Goal: Check status: Check status

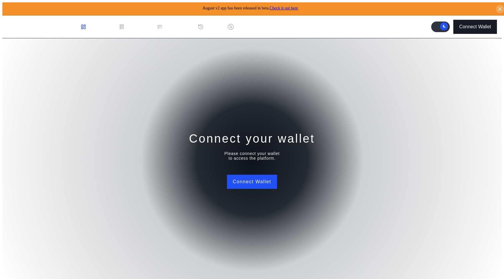
click at [479, 24] on div "Connect Wallet" at bounding box center [475, 26] width 32 height 5
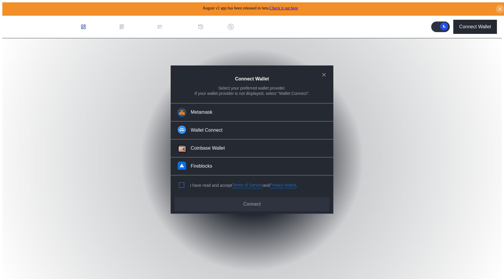
click at [181, 184] on span "modal" at bounding box center [181, 185] width 5 height 5
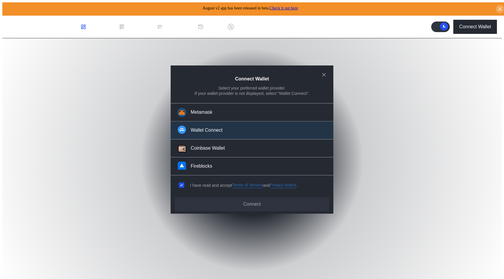
click at [207, 130] on div "Wallet Connect" at bounding box center [207, 130] width 32 height 6
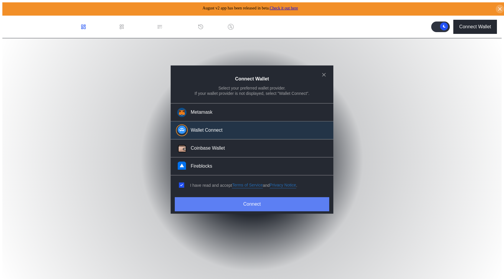
click at [238, 201] on button "Connect" at bounding box center [252, 204] width 154 height 14
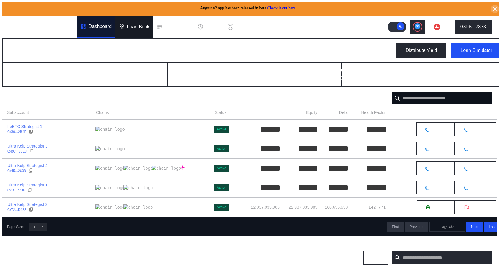
click at [141, 27] on div "Loan Book" at bounding box center [138, 26] width 23 height 5
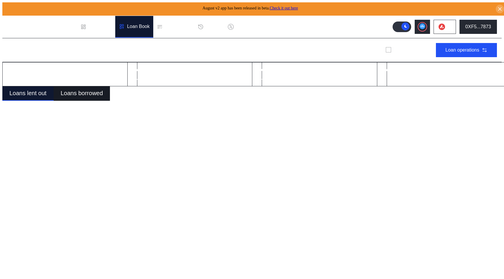
click at [93, 94] on div "Loans borrowed" at bounding box center [82, 93] width 42 height 7
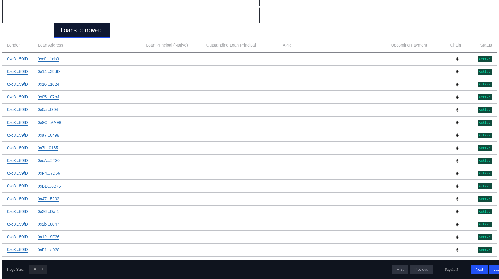
scroll to position [111, 0]
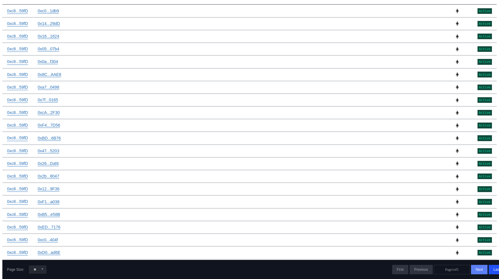
click at [476, 268] on span "Next" at bounding box center [479, 269] width 7 height 4
click at [476, 267] on span "Next" at bounding box center [479, 269] width 7 height 4
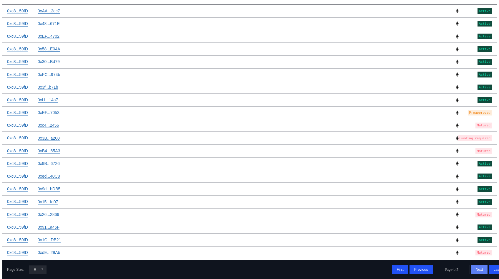
click at [476, 267] on span "Next" at bounding box center [479, 269] width 7 height 4
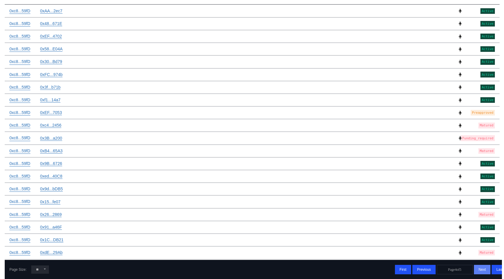
scroll to position [0, 0]
